Goal: Task Accomplishment & Management: Manage account settings

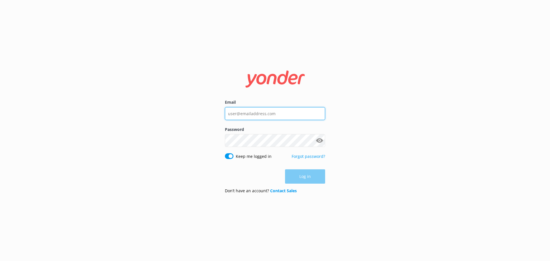
type input "[EMAIL_ADDRESS][DOMAIN_NAME]"
click at [309, 180] on div "Log in" at bounding box center [275, 176] width 100 height 14
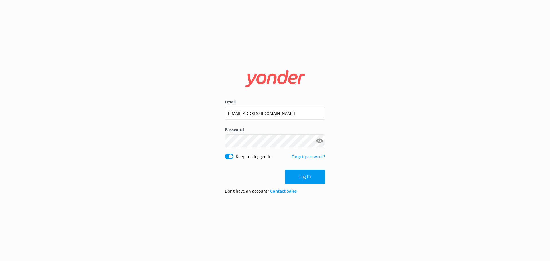
click at [309, 180] on button "Log in" at bounding box center [305, 177] width 40 height 14
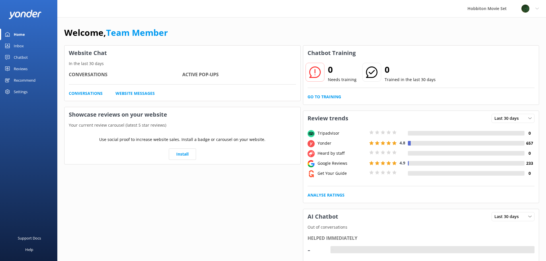
click at [17, 47] on div "Inbox" at bounding box center [19, 45] width 10 height 11
